Goal: Task Accomplishment & Management: Manage account settings

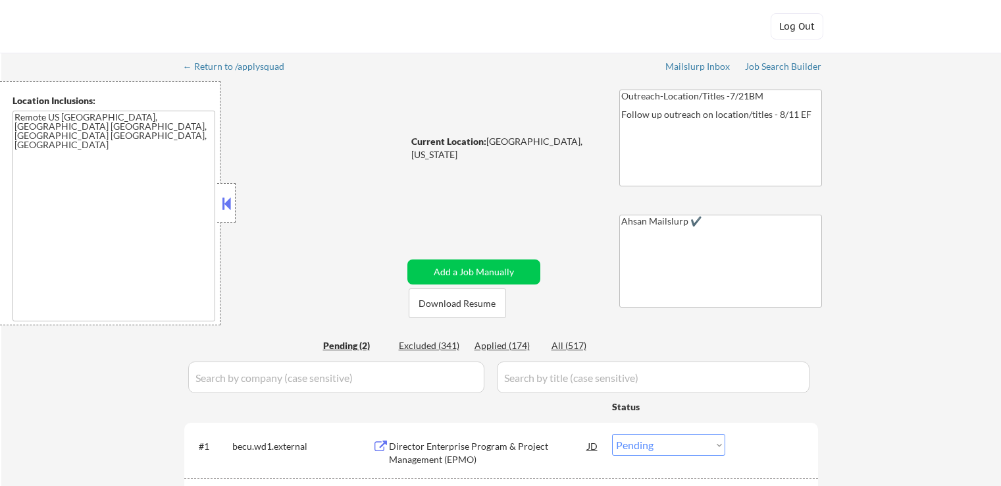
select select ""pending""
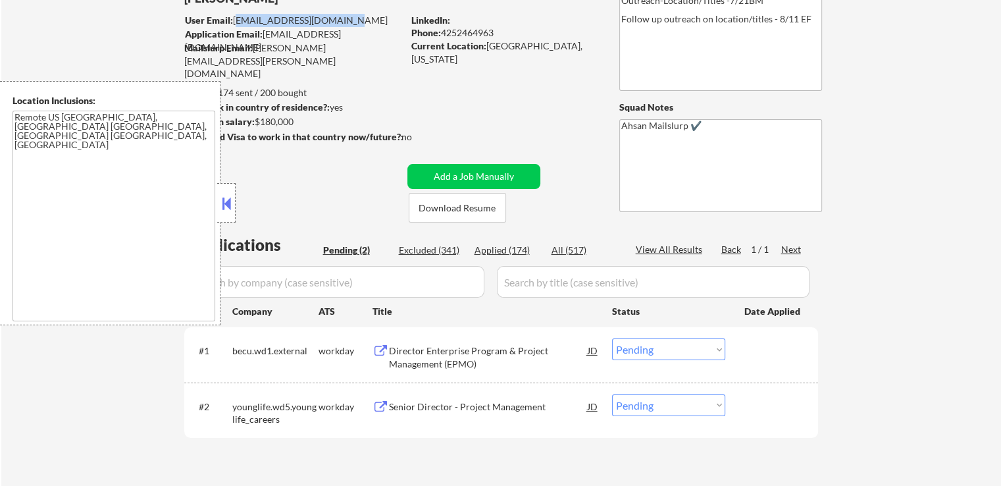
scroll to position [197, 0]
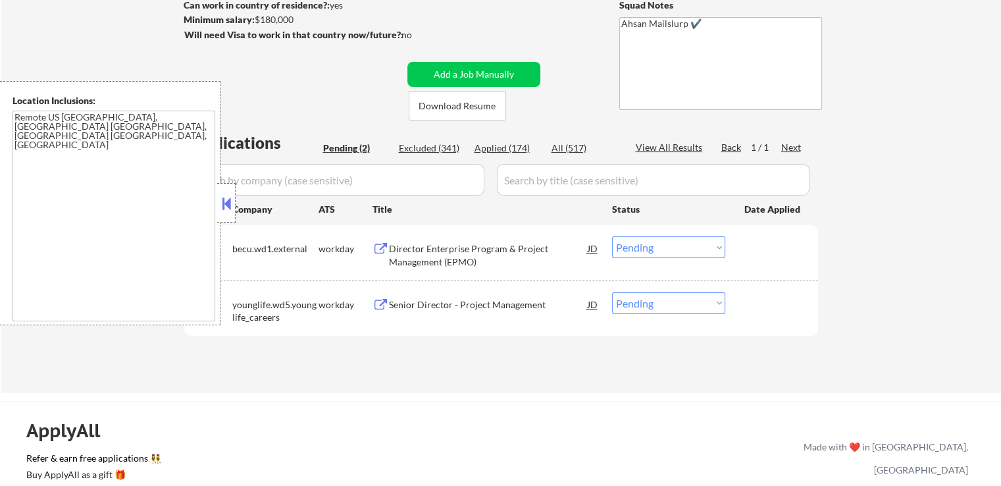
click at [379, 249] on button at bounding box center [381, 249] width 16 height 13
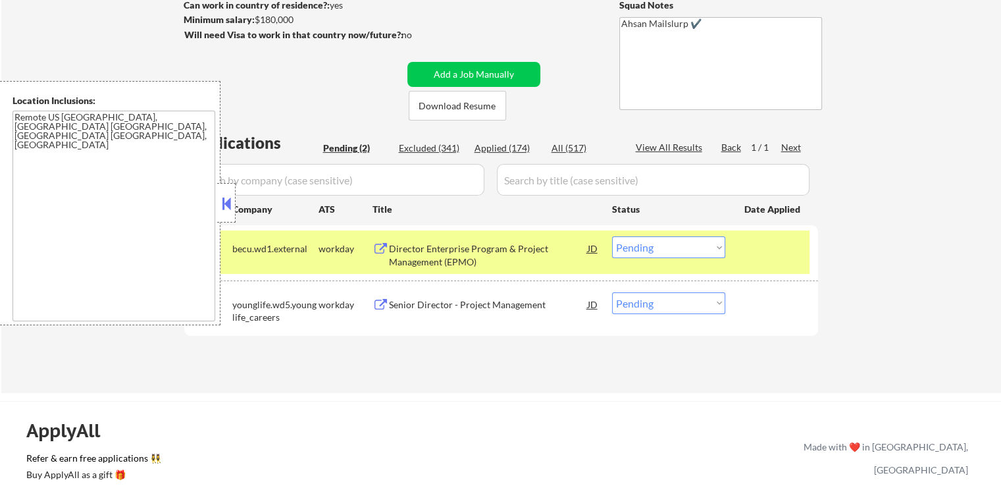
click at [381, 305] on button at bounding box center [381, 305] width 16 height 13
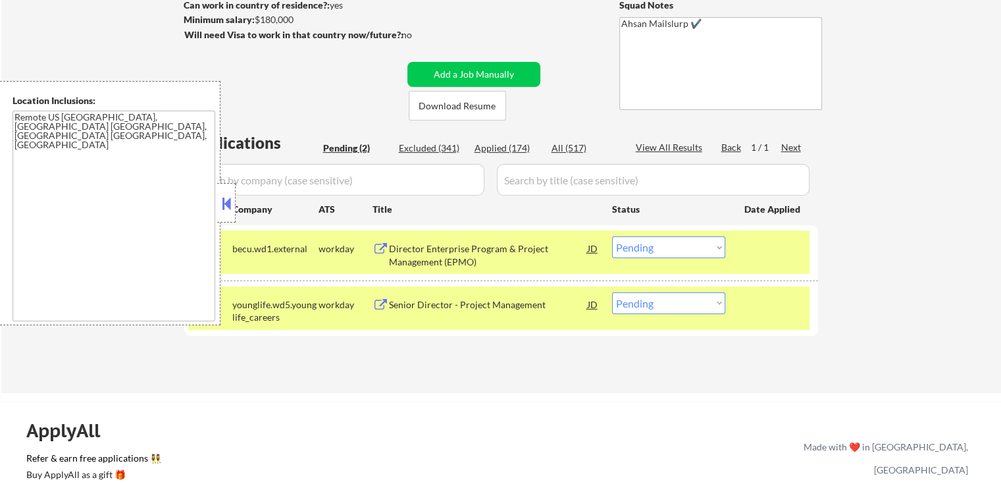
click at [708, 303] on select "Choose an option... Pending Applied Excluded (Questions) Excluded (Expired) Exc…" at bounding box center [668, 303] width 113 height 22
select select ""excluded__salary_""
click at [612, 292] on select "Choose an option... Pending Applied Excluded (Questions) Excluded (Expired) Exc…" at bounding box center [668, 303] width 113 height 22
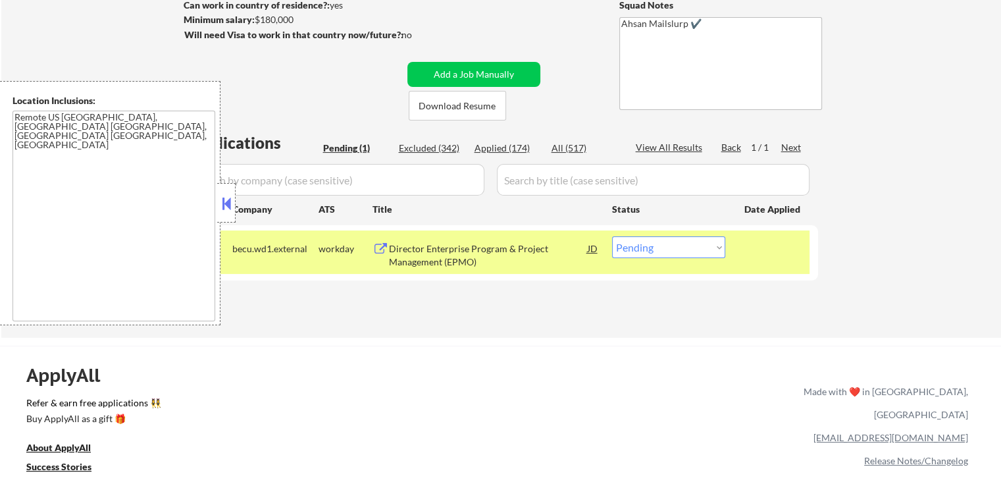
click at [669, 246] on select "Choose an option... Pending Applied Excluded (Questions) Excluded (Expired) Exc…" at bounding box center [668, 247] width 113 height 22
select select ""applied""
click at [612, 236] on select "Choose an option... Pending Applied Excluded (Questions) Excluded (Expired) Exc…" at bounding box center [668, 247] width 113 height 22
